Goal: Find specific page/section: Find specific page/section

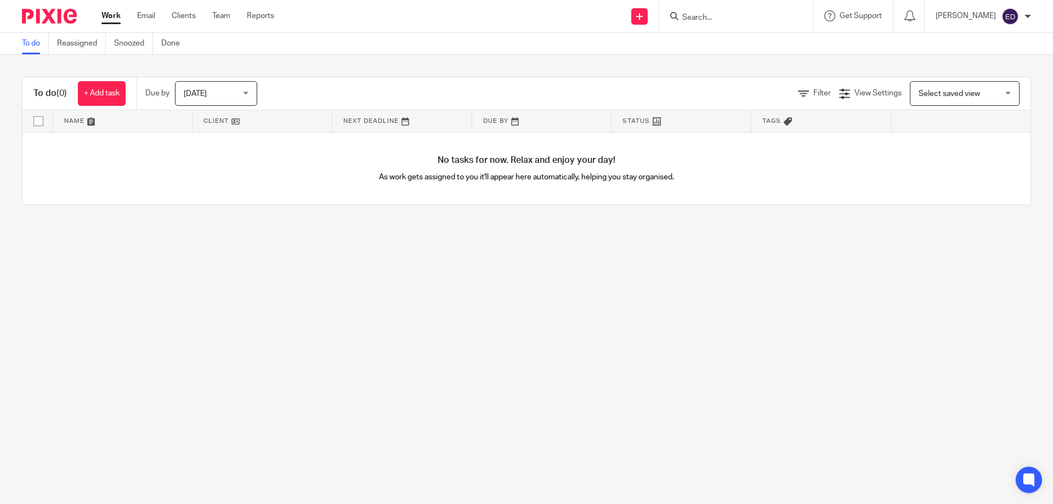
click at [740, 21] on input "Search" at bounding box center [730, 18] width 99 height 10
type input "ila"
click at [748, 41] on link at bounding box center [771, 47] width 185 height 25
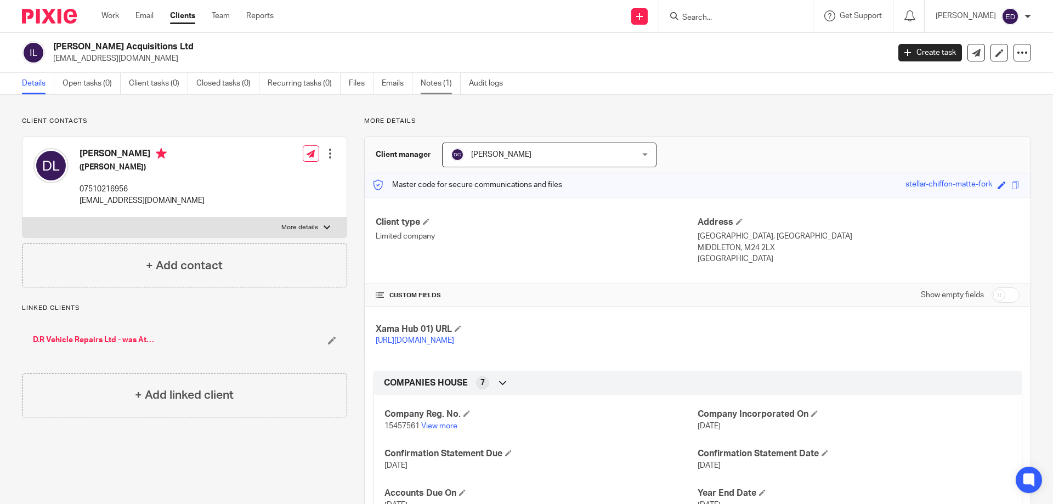
click at [446, 78] on link "Notes (1)" at bounding box center [441, 83] width 40 height 21
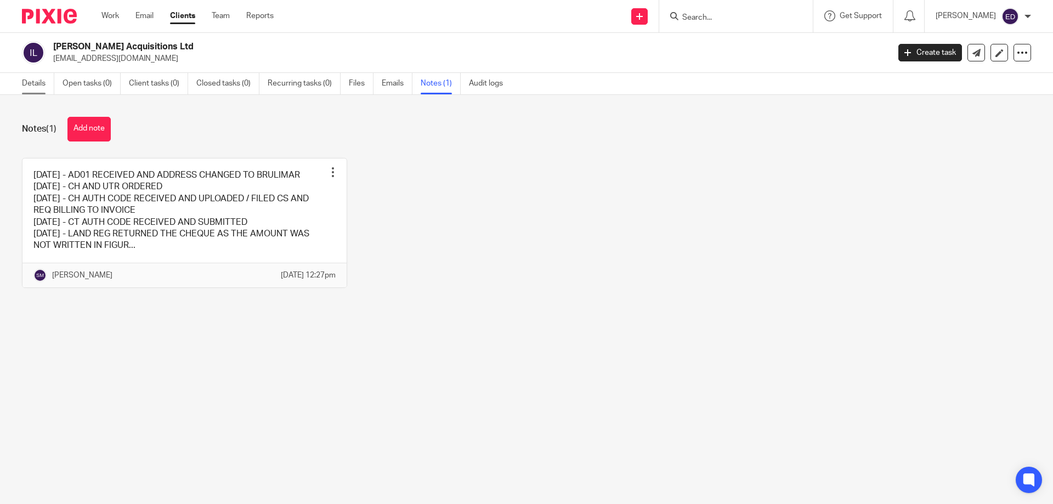
click at [41, 81] on link "Details" at bounding box center [38, 83] width 32 height 21
